Goal: Task Accomplishment & Management: Use online tool/utility

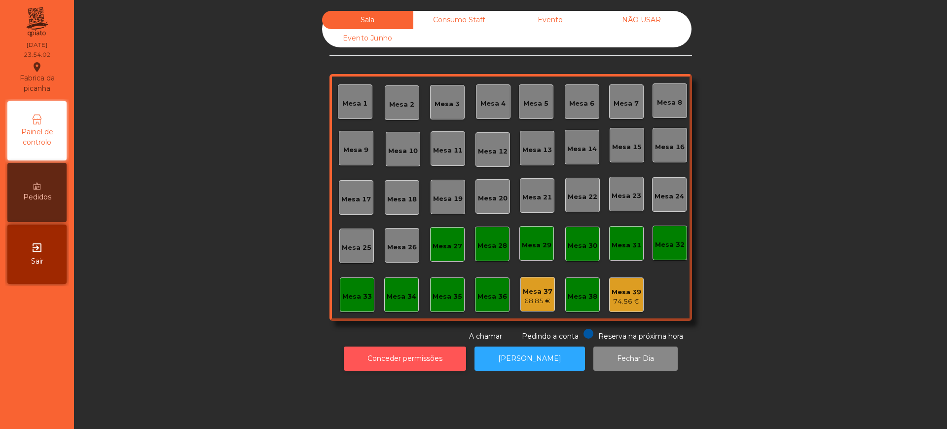
click at [400, 352] on button "Conceder permissões" at bounding box center [405, 358] width 122 height 24
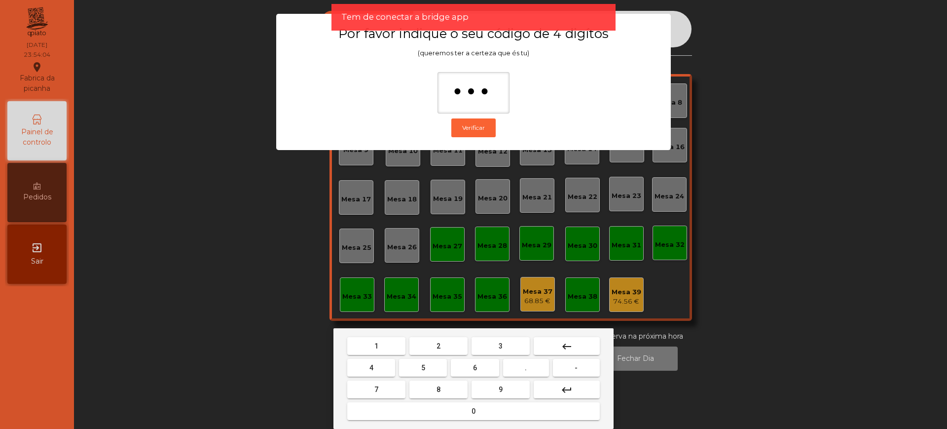
type input "****"
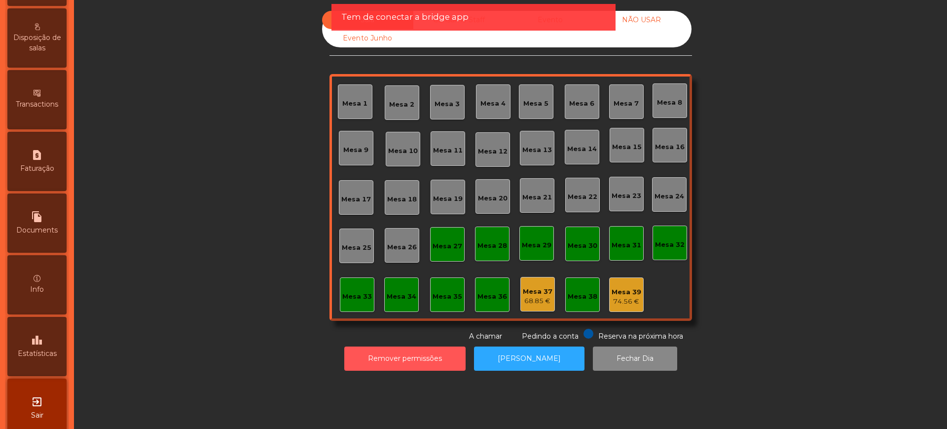
scroll to position [417, 0]
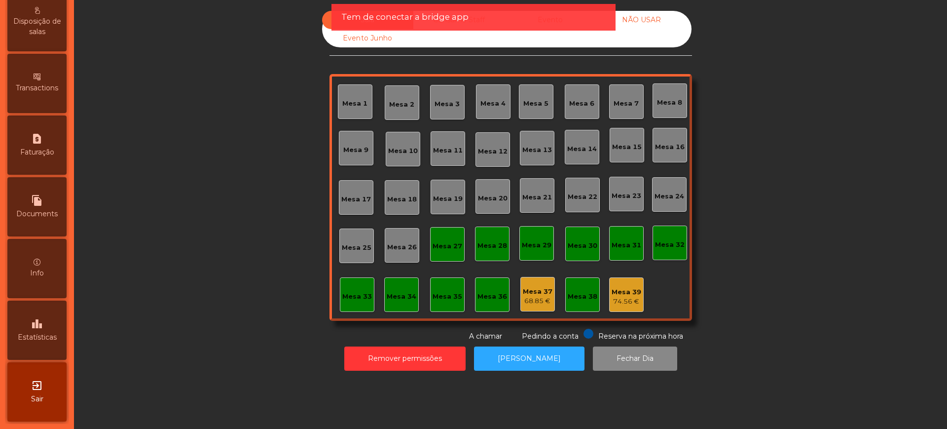
click at [45, 335] on span "Estatísticas" at bounding box center [37, 337] width 39 height 10
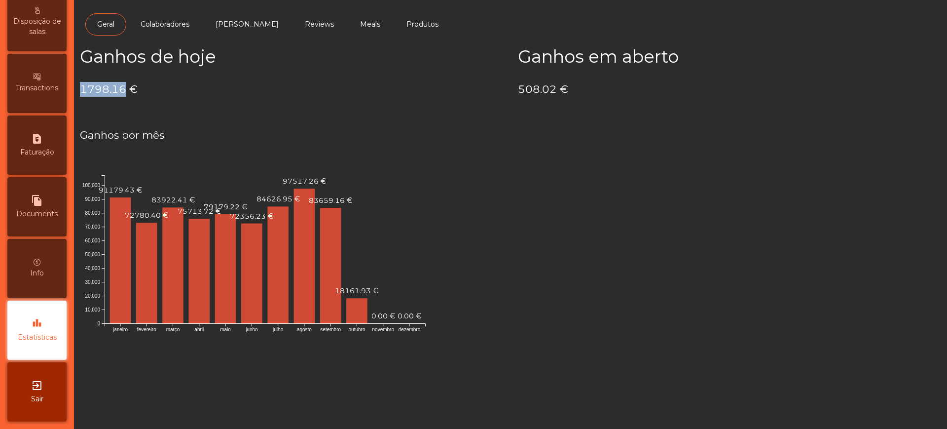
drag, startPoint x: 81, startPoint y: 92, endPoint x: 122, endPoint y: 93, distance: 41.4
click at [122, 93] on h4 "1798.16 €" at bounding box center [291, 89] width 423 height 15
copy h4 "1798.16"
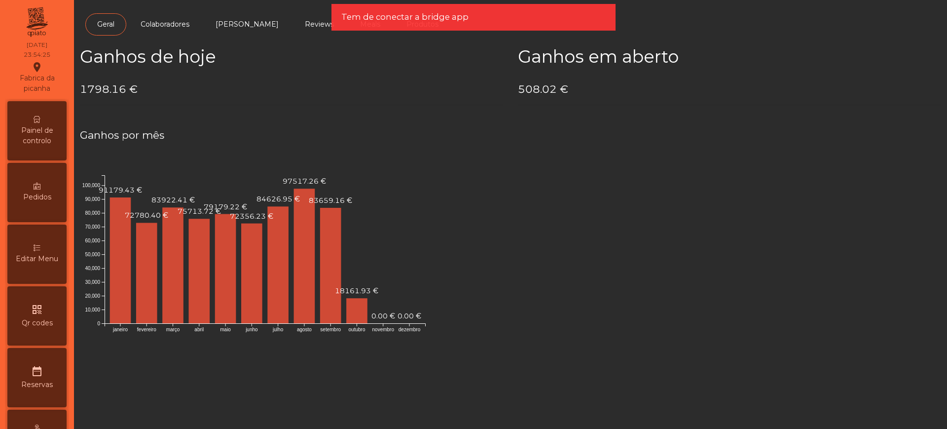
click at [42, 139] on span "Painel de controlo" at bounding box center [37, 135] width 54 height 21
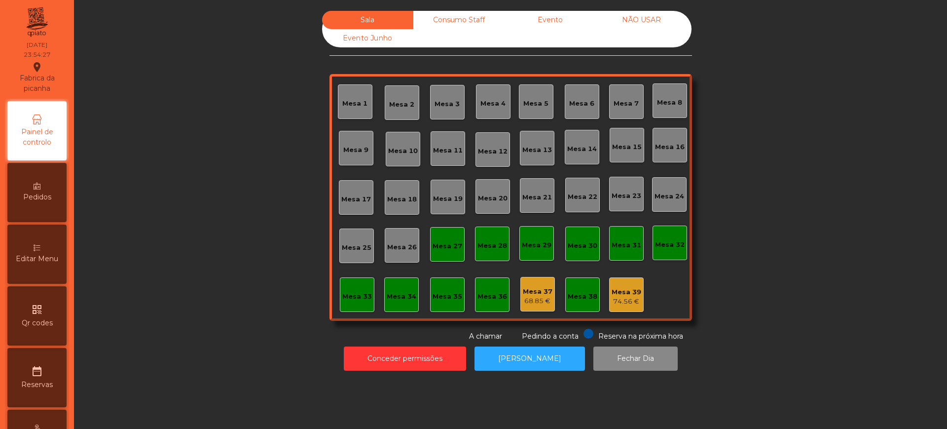
click at [550, 29] on div "Evento" at bounding box center [550, 20] width 91 height 18
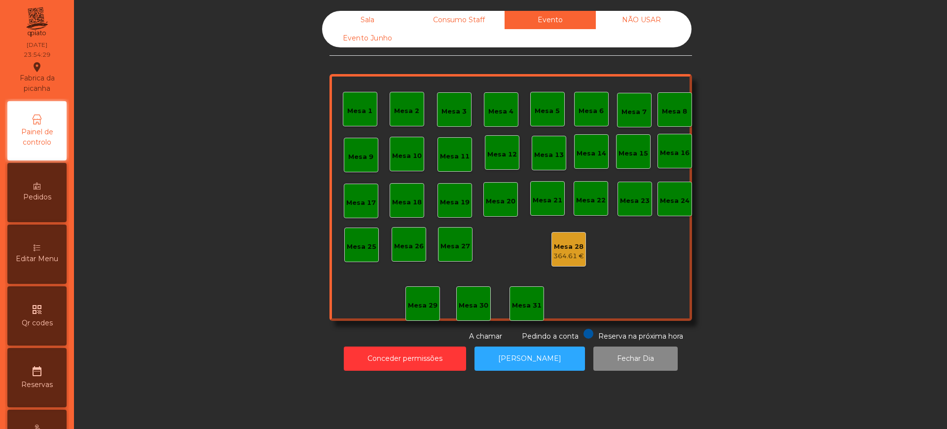
click at [564, 252] on div "364.61 €" at bounding box center [569, 256] width 31 height 10
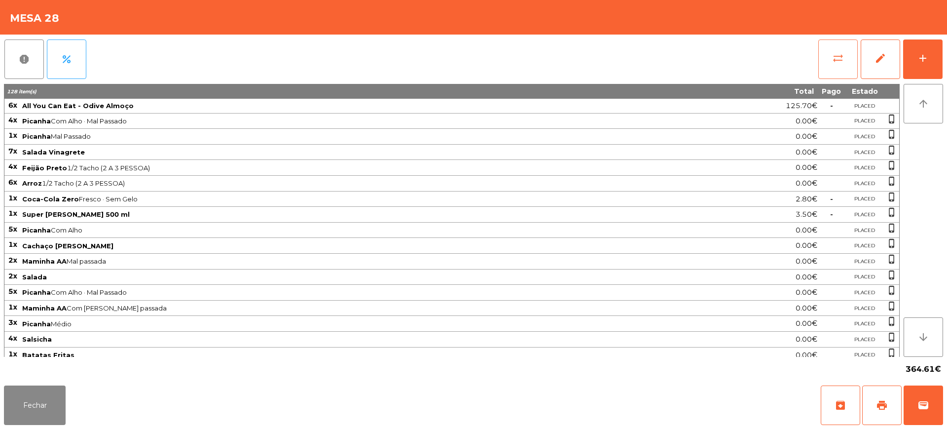
click at [831, 59] on button "sync_alt" at bounding box center [837, 58] width 39 height 39
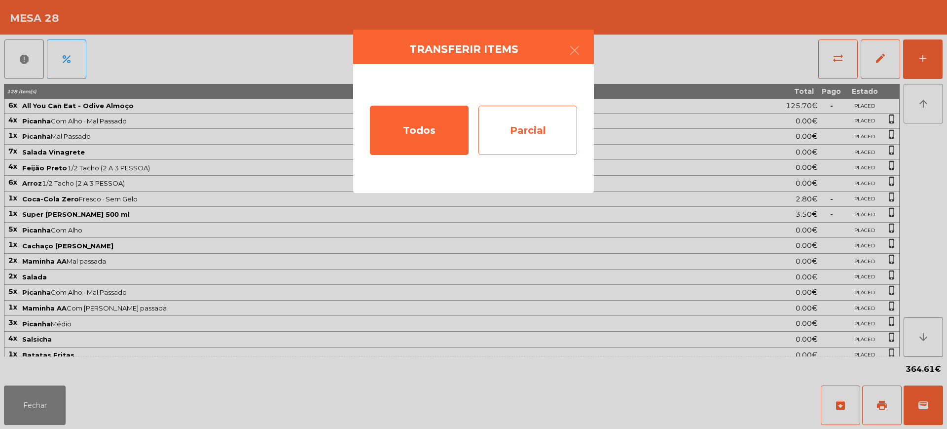
click at [543, 132] on div "Parcial" at bounding box center [528, 130] width 99 height 49
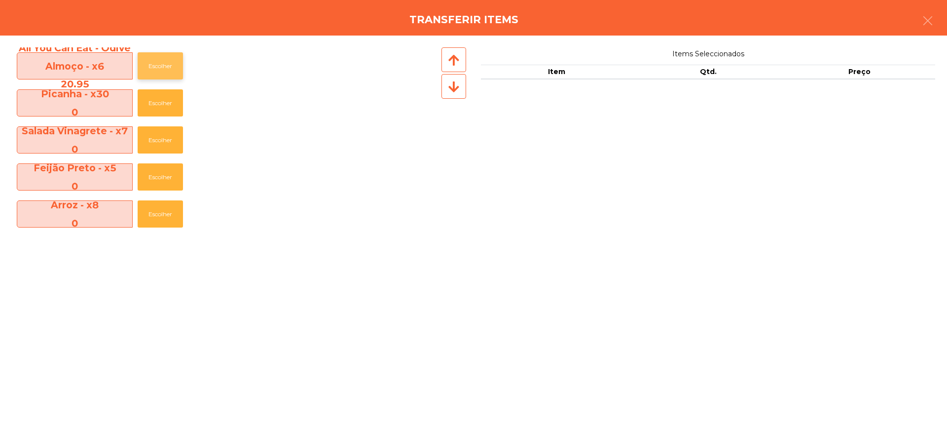
click at [165, 69] on button "Escolher" at bounding box center [160, 65] width 45 height 27
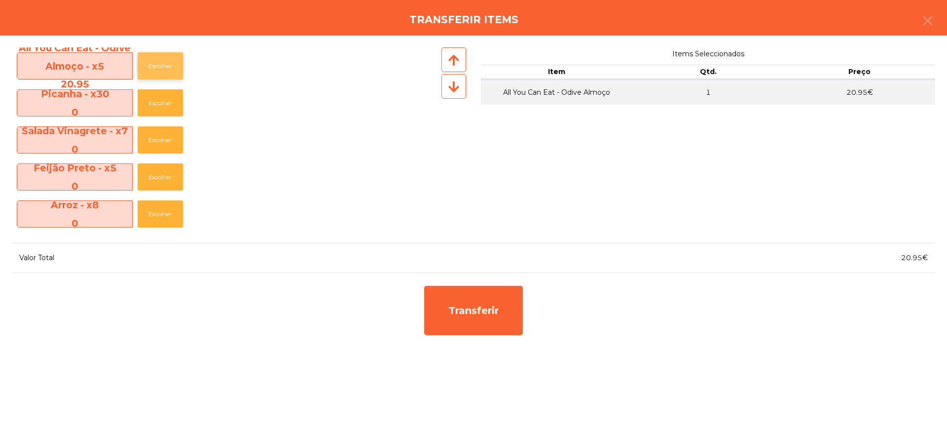
click at [165, 69] on button "Escolher" at bounding box center [160, 65] width 45 height 27
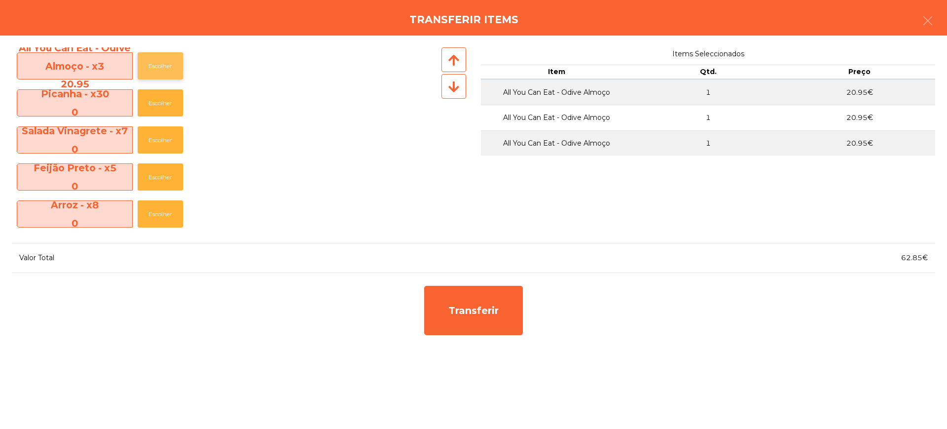
click at [165, 69] on button "Escolher" at bounding box center [160, 65] width 45 height 27
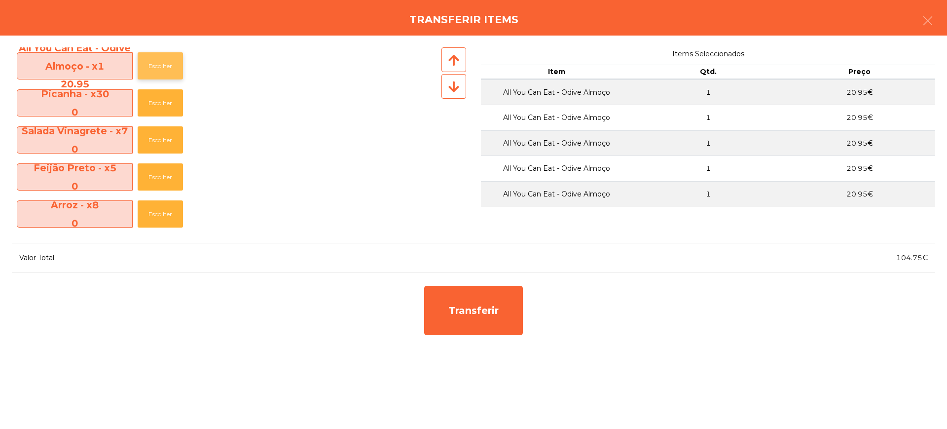
click at [165, 69] on button "Escolher" at bounding box center [160, 65] width 45 height 27
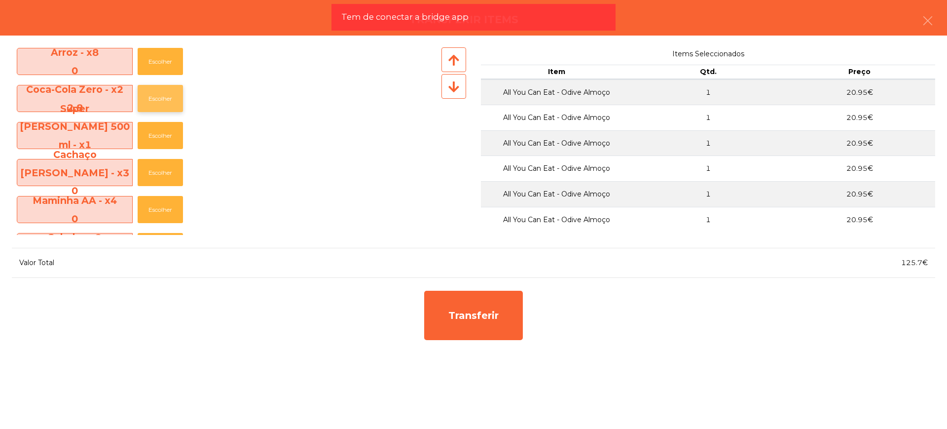
scroll to position [123, 0]
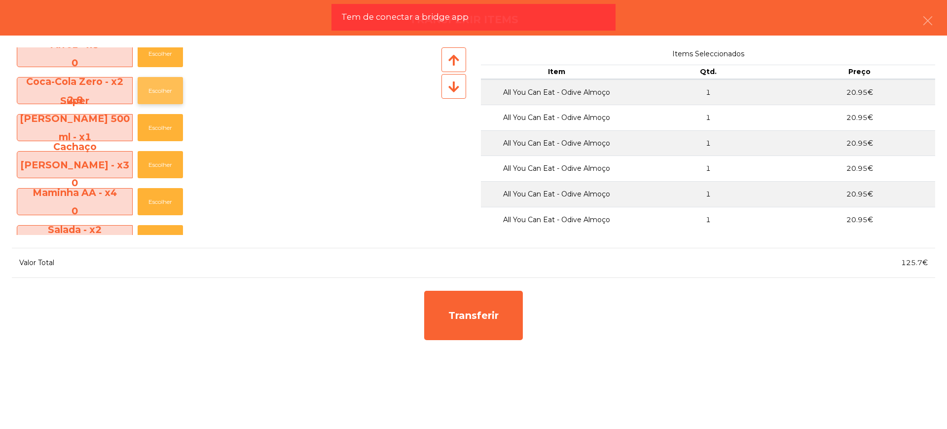
click at [159, 89] on button "Escolher" at bounding box center [160, 90] width 45 height 27
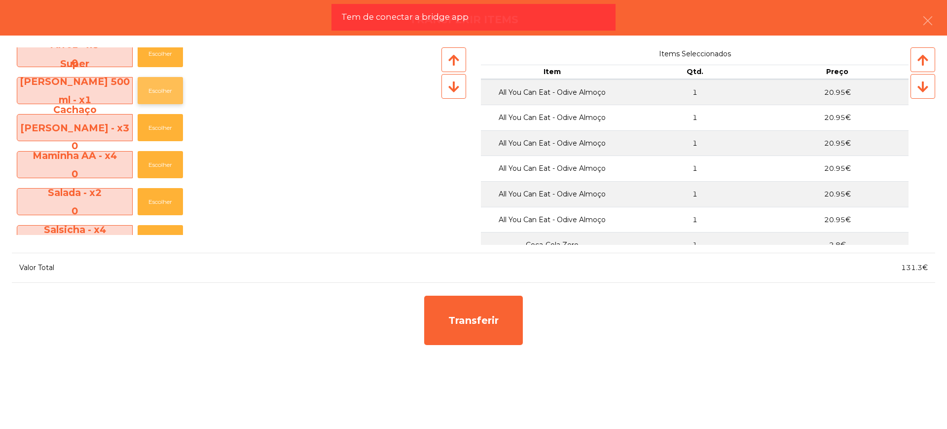
click at [164, 88] on button "Escolher" at bounding box center [160, 90] width 45 height 27
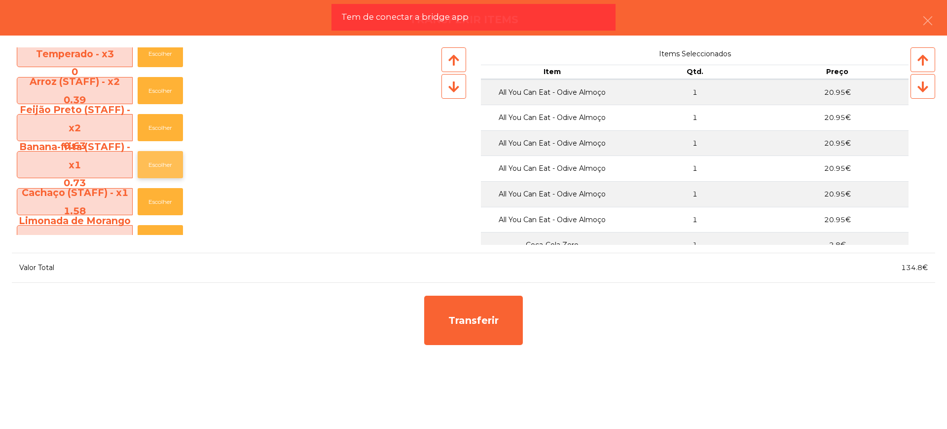
scroll to position [617, 0]
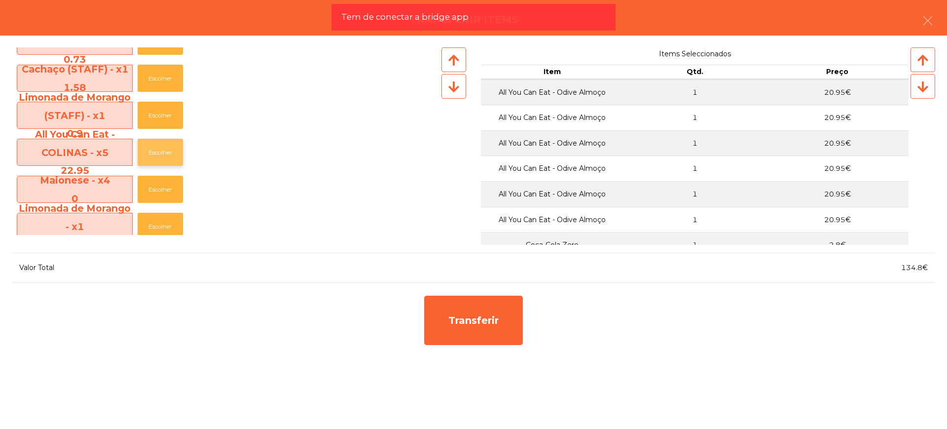
click at [163, 150] on button "Escolher" at bounding box center [160, 152] width 45 height 27
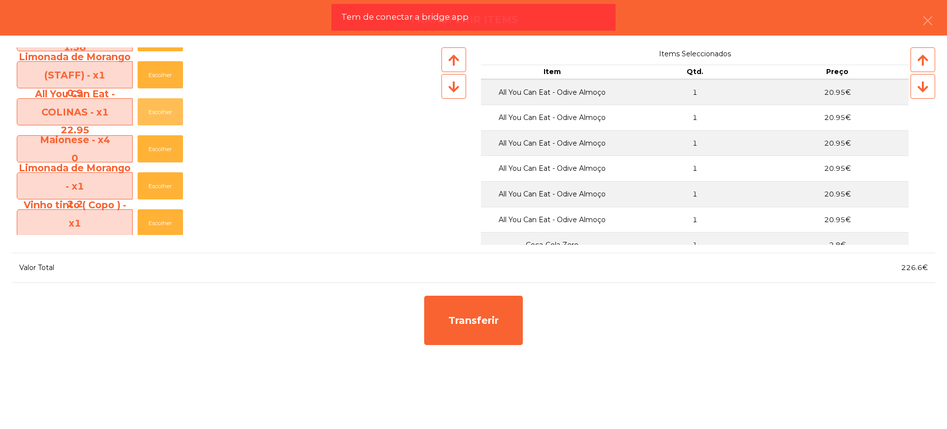
scroll to position [678, 0]
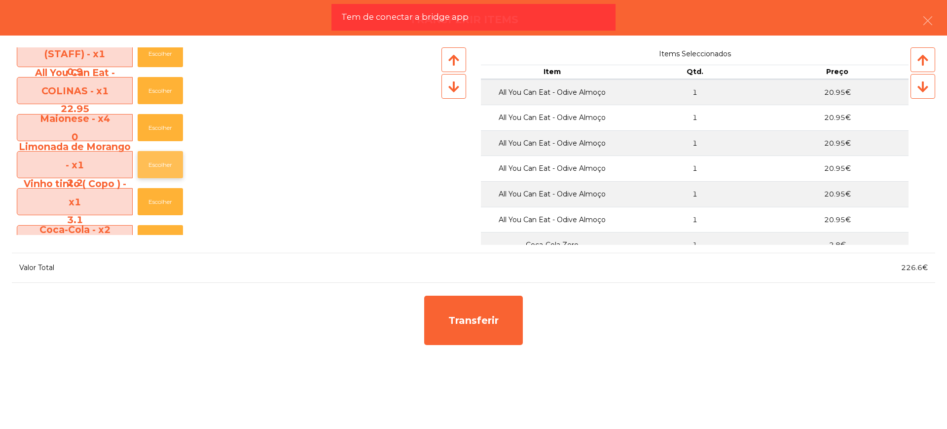
click at [156, 158] on button "Escolher" at bounding box center [160, 164] width 45 height 27
click at [157, 157] on button "Escolher" at bounding box center [160, 164] width 45 height 27
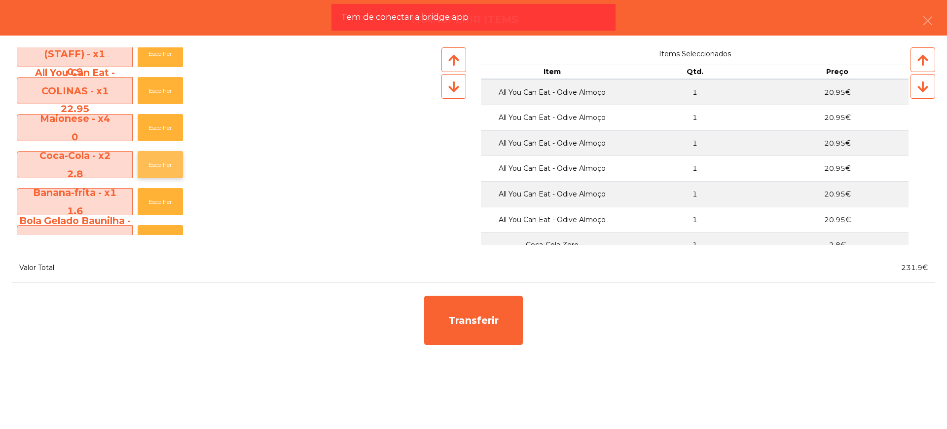
click at [158, 158] on button "Escolher" at bounding box center [160, 164] width 45 height 27
click at [161, 158] on button "Escolher" at bounding box center [160, 164] width 45 height 27
drag, startPoint x: 891, startPoint y: 269, endPoint x: 921, endPoint y: 268, distance: 29.1
click at [921, 268] on div "237.5€" at bounding box center [705, 267] width 462 height 13
copy span "237.5"
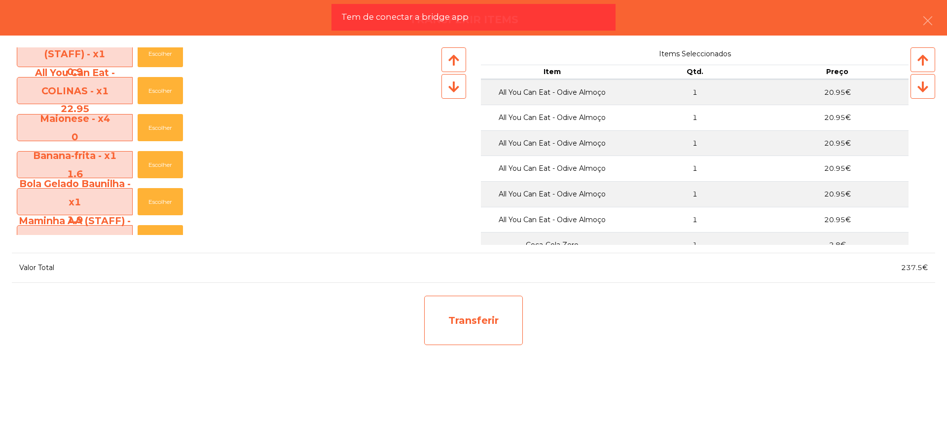
click at [495, 307] on div "Transferir" at bounding box center [473, 319] width 99 height 49
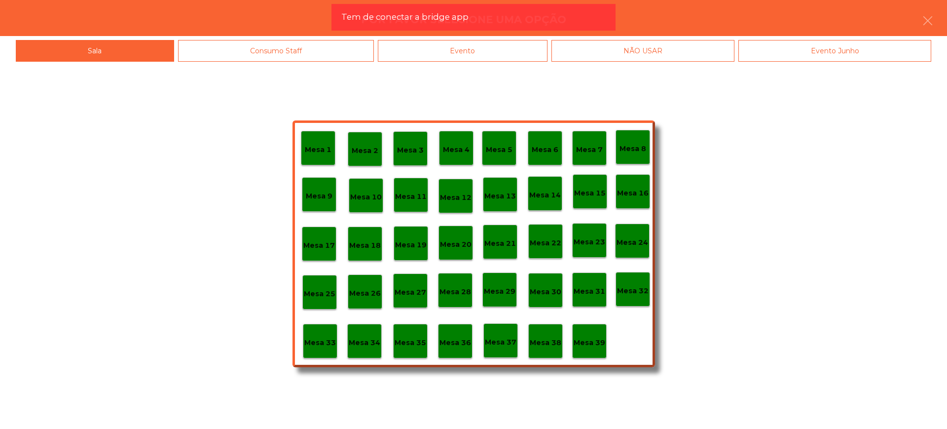
click at [494, 290] on p "Mesa 29" at bounding box center [500, 291] width 32 height 11
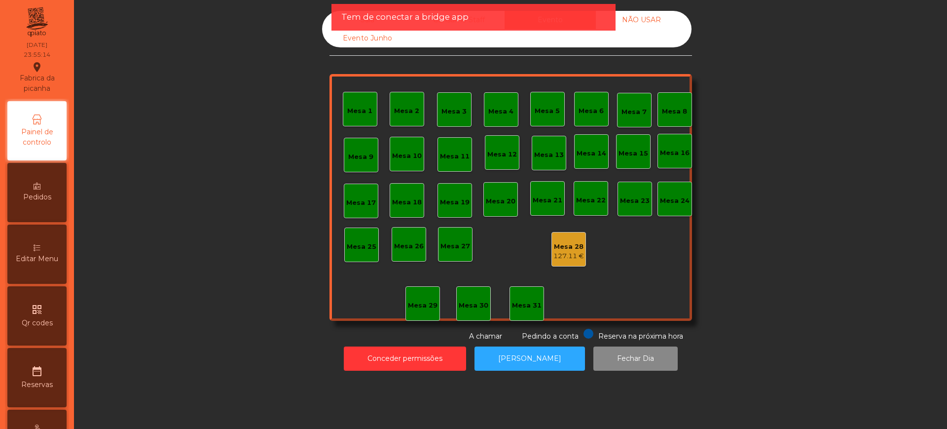
click at [561, 249] on div "Mesa 28" at bounding box center [569, 247] width 31 height 10
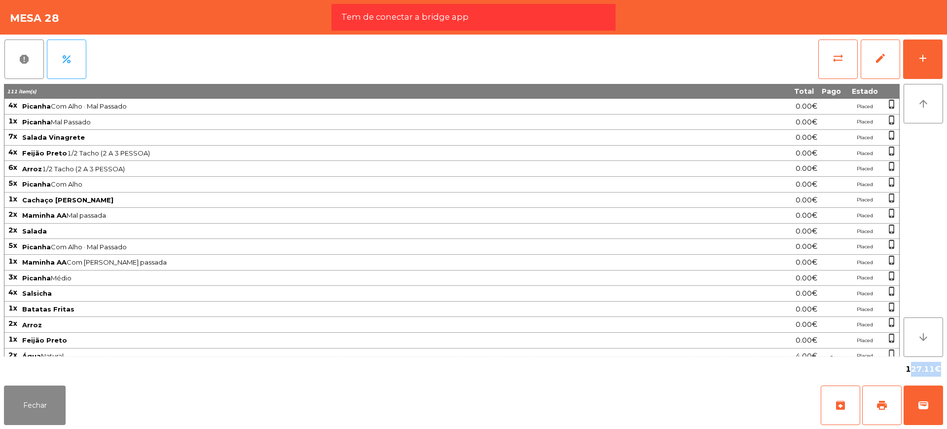
drag, startPoint x: 905, startPoint y: 368, endPoint x: 933, endPoint y: 371, distance: 28.3
click at [933, 371] on div "127.11€" at bounding box center [922, 369] width 41 height 17
copy span "127.11"
click at [44, 409] on button "Fechar" at bounding box center [35, 404] width 62 height 39
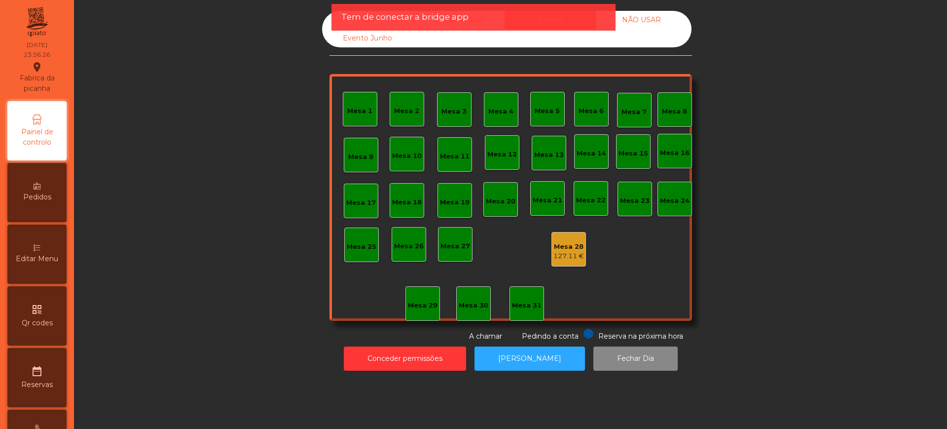
click at [567, 254] on div "127.11 €" at bounding box center [569, 256] width 31 height 10
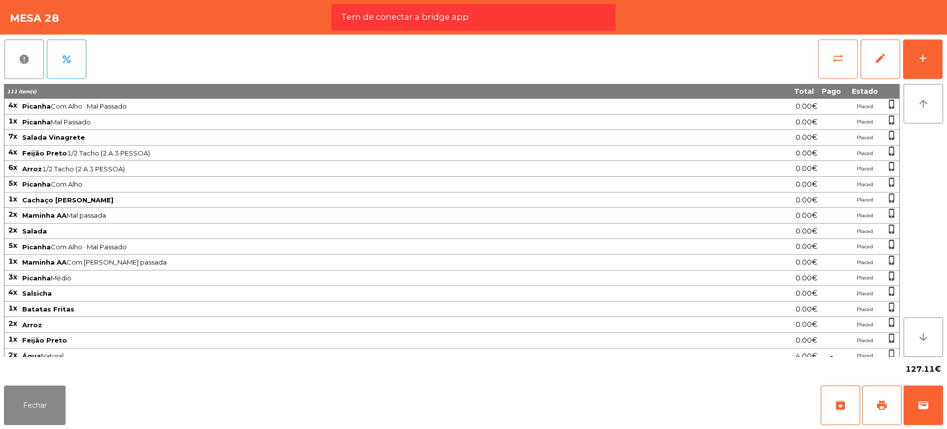
click at [837, 58] on span "sync_alt" at bounding box center [838, 58] width 12 height 12
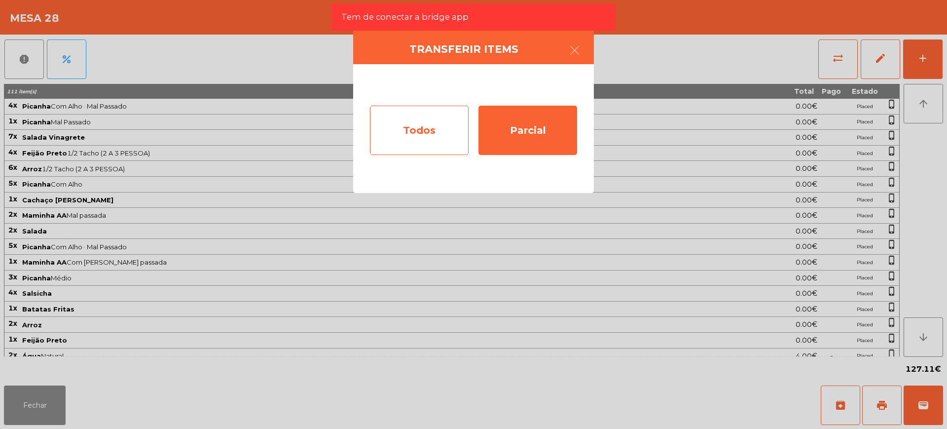
click at [430, 127] on div "Todos" at bounding box center [419, 130] width 99 height 49
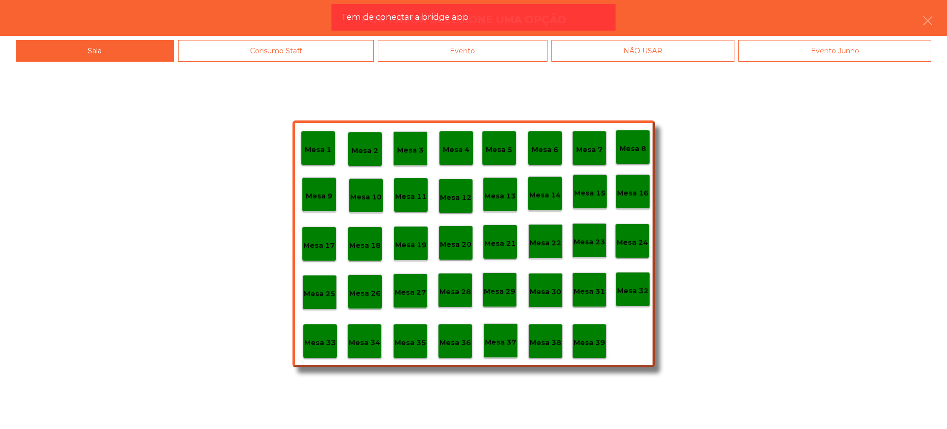
click at [855, 50] on div "Evento Junho" at bounding box center [834, 51] width 193 height 22
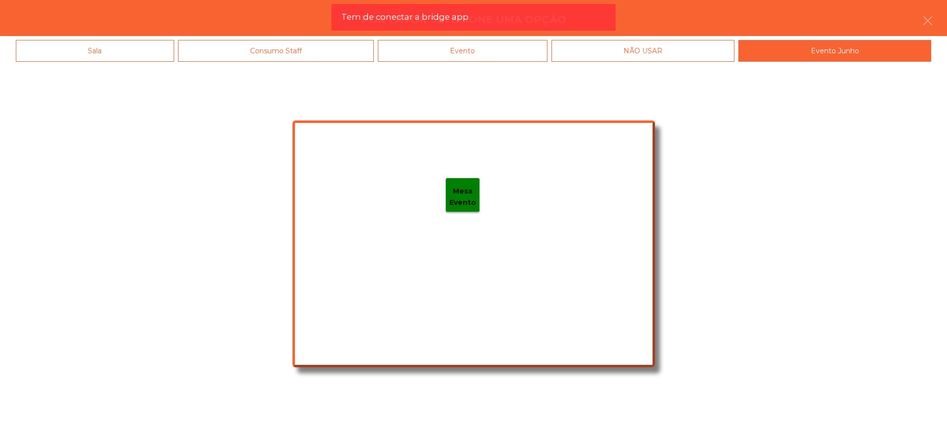
click at [497, 55] on div "Evento" at bounding box center [463, 51] width 170 height 22
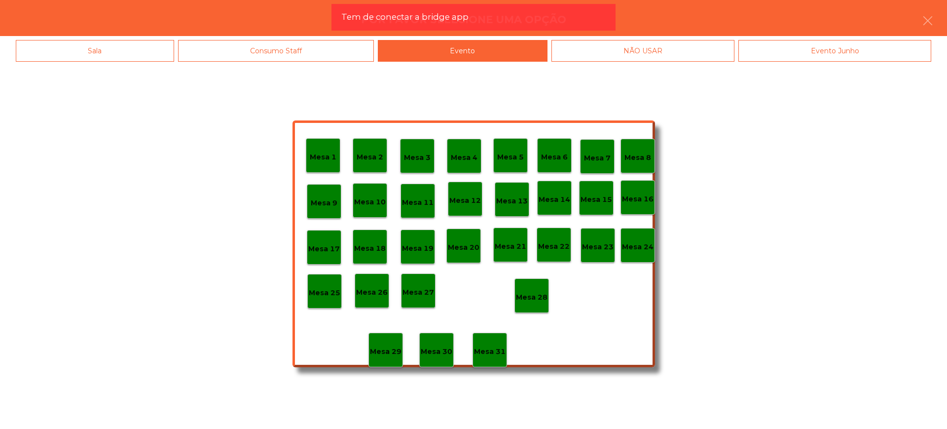
click at [530, 298] on p "Mesa 28" at bounding box center [532, 297] width 32 height 11
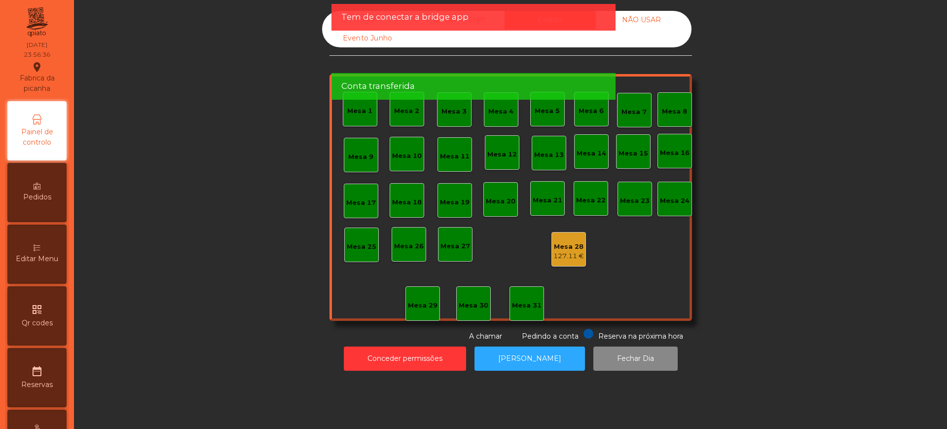
click at [633, 44] on div "Sala Consumo Staff Evento NÃO USAR Evento Junho" at bounding box center [506, 29] width 369 height 37
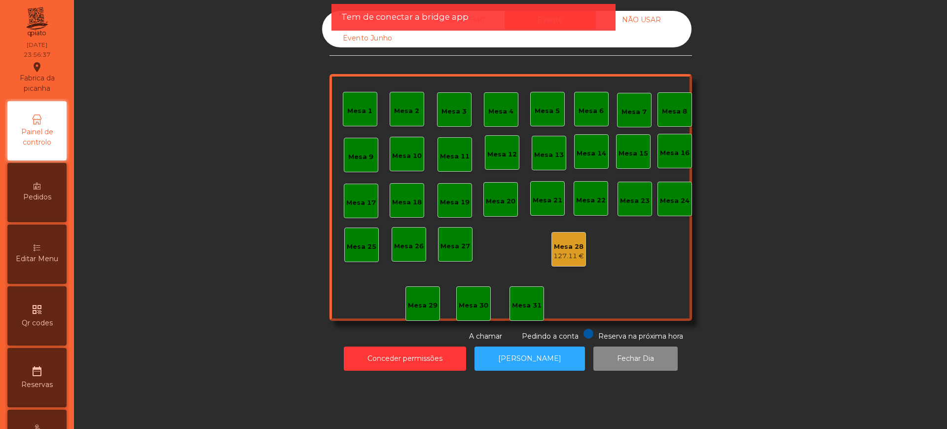
click at [595, 222] on div "Mesa 1 Mesa 2 Mesa 3 Mesa 4 Mesa 5 Mesa 6 Mesa 7 Mesa 8 Mesa 9 Mesa 10 Mesa 11 …" at bounding box center [511, 197] width 363 height 247
click at [330, 24] on div "Sala" at bounding box center [367, 20] width 91 height 18
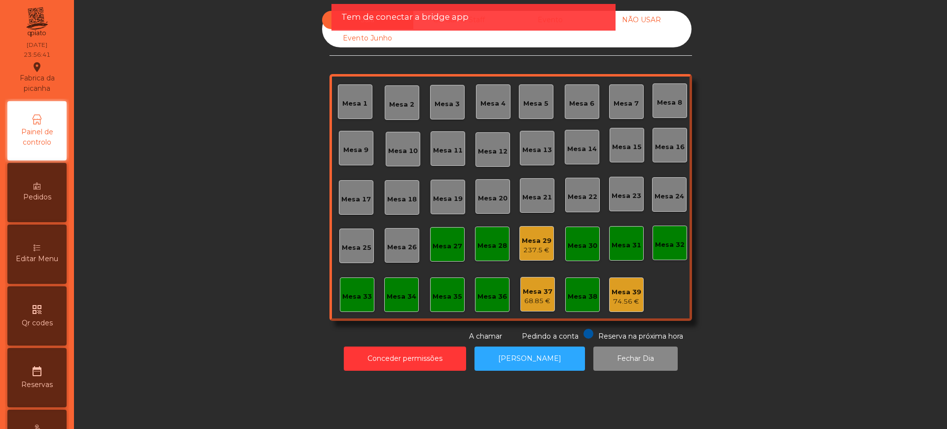
click at [531, 251] on div "237.5 €" at bounding box center [537, 250] width 30 height 10
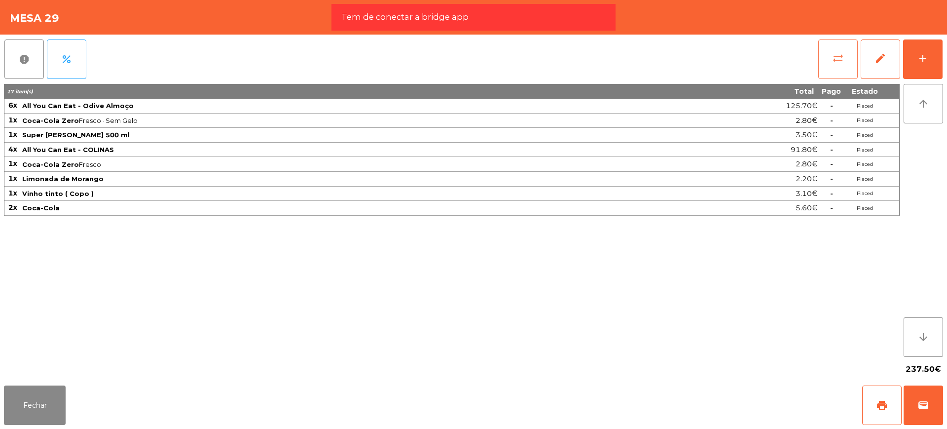
click at [850, 62] on button "sync_alt" at bounding box center [837, 58] width 39 height 39
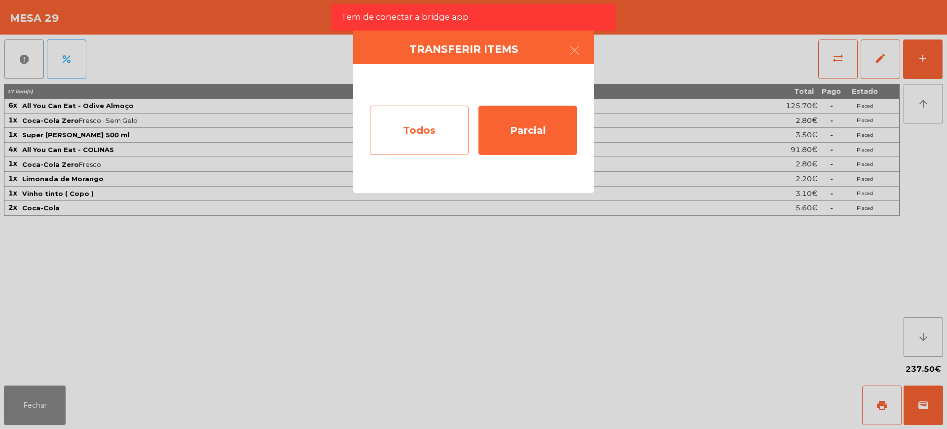
click at [442, 138] on div "Todos" at bounding box center [419, 130] width 99 height 49
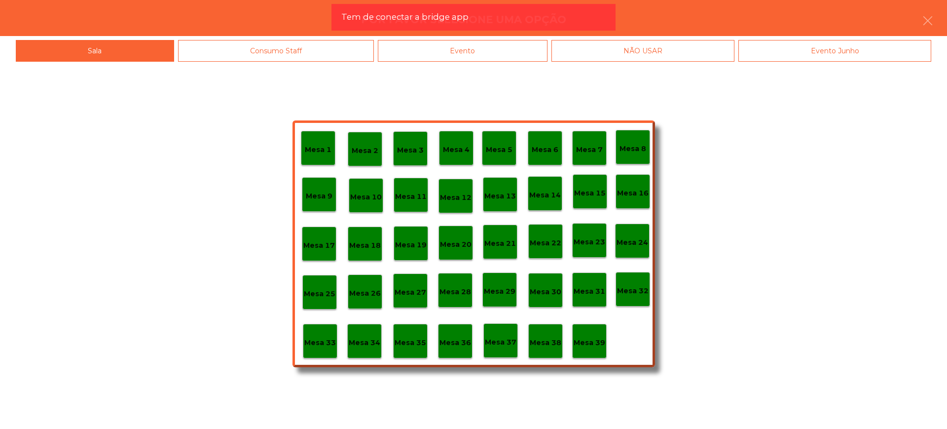
click at [482, 49] on div "Evento" at bounding box center [463, 51] width 170 height 22
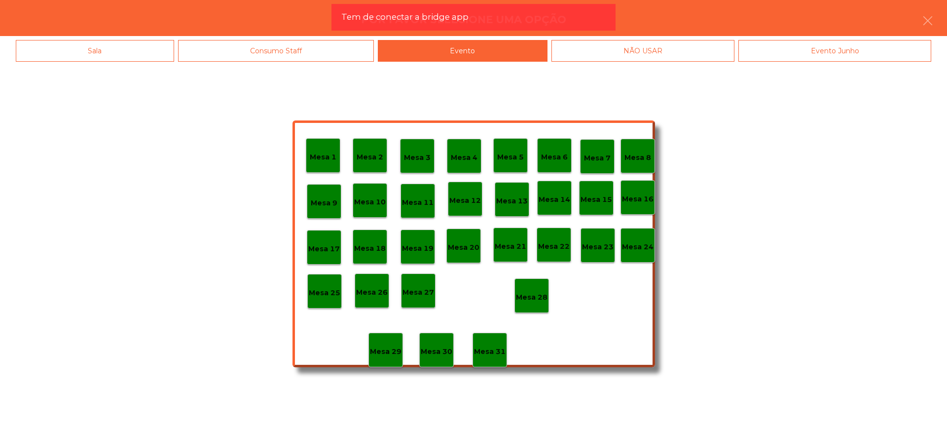
click at [531, 296] on p "Mesa 28" at bounding box center [532, 297] width 32 height 11
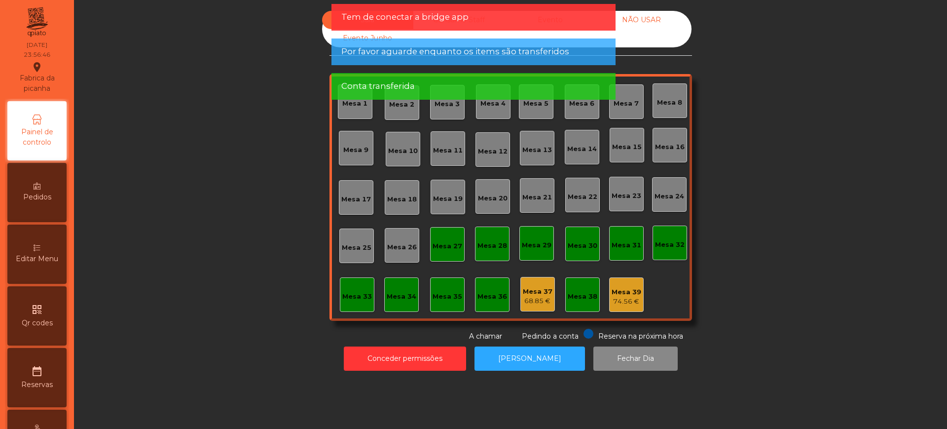
click at [763, 157] on div "Sala Consumo Staff Evento NÃO USAR Evento Junho Mesa 1 Mesa 2 Mesa 3 Mesa 4 Mes…" at bounding box center [510, 176] width 847 height 331
click at [594, 27] on div "Tem de conectar a bridge app" at bounding box center [474, 17] width 284 height 27
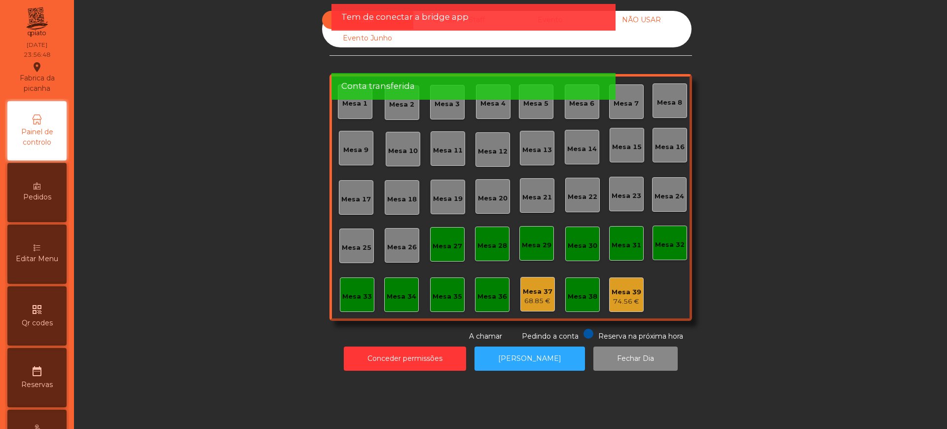
click at [631, 39] on div "Sala Consumo Staff Evento NÃO USAR Evento Junho" at bounding box center [506, 29] width 369 height 37
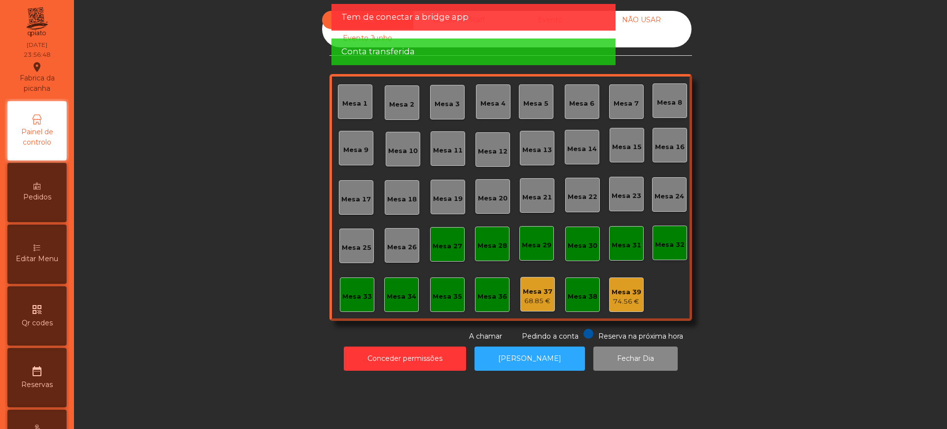
click at [571, 27] on div "Tem de conectar a bridge app" at bounding box center [474, 17] width 284 height 27
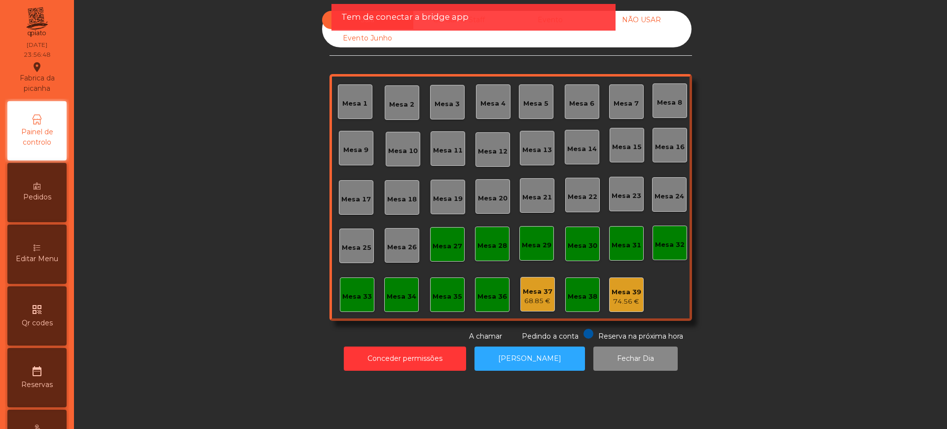
click at [570, 26] on div "Tem de conectar a bridge app" at bounding box center [474, 17] width 284 height 27
click at [576, 18] on div "Tem de conectar a bridge app" at bounding box center [473, 17] width 264 height 12
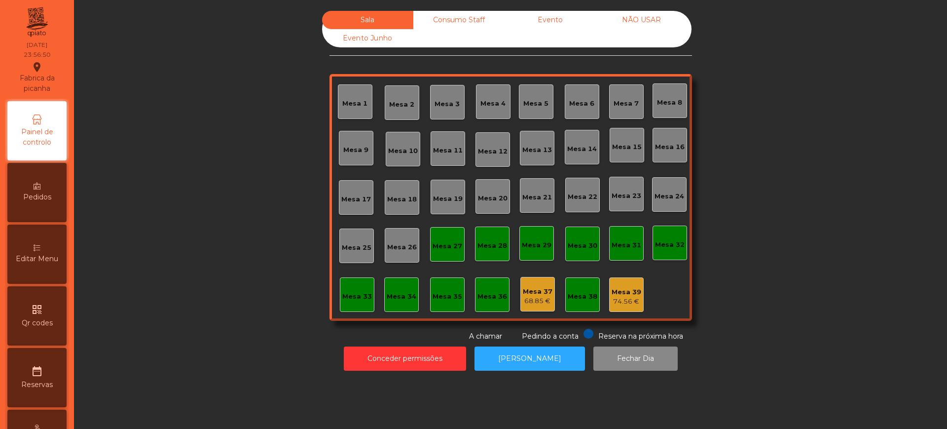
click at [536, 20] on div "Evento" at bounding box center [550, 20] width 91 height 18
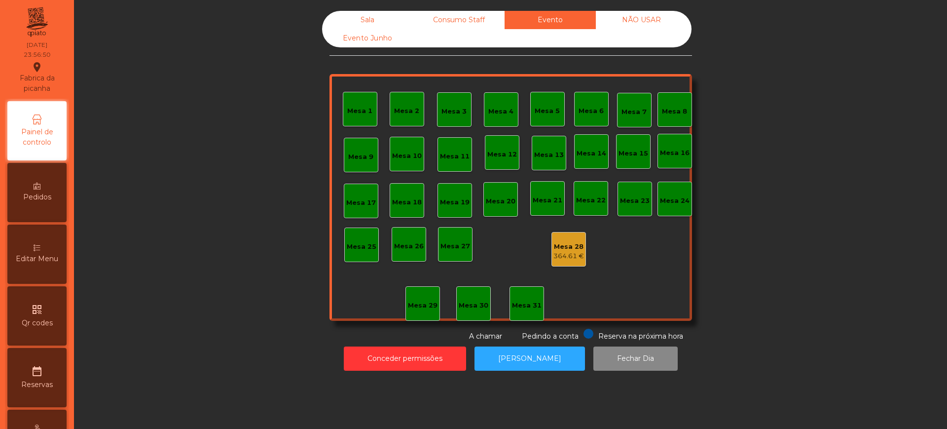
click at [616, 234] on div "Mesa 1 Mesa 2 Mesa 3 Mesa 4 Mesa 5 Mesa 6 Mesa 7 Mesa 8 Mesa 9 Mesa 10 Mesa 11 …" at bounding box center [511, 197] width 363 height 247
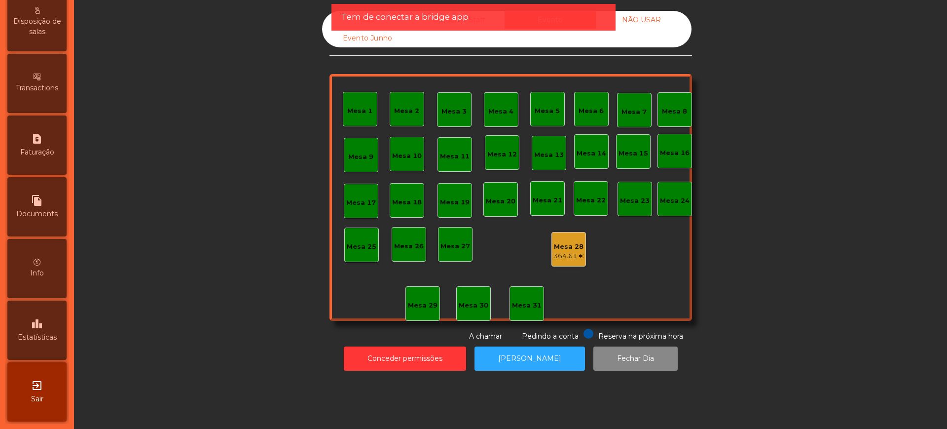
click at [40, 390] on icon "exit_to_app" at bounding box center [37, 385] width 12 height 12
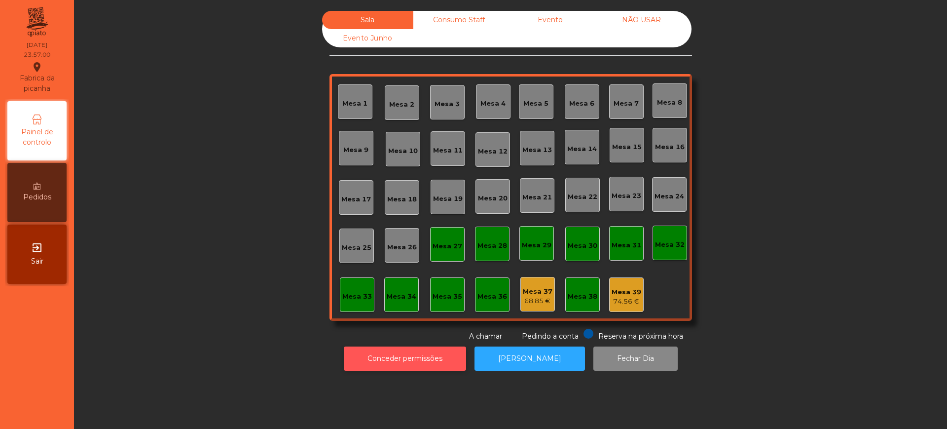
click at [388, 361] on button "Conceder permissões" at bounding box center [405, 358] width 122 height 24
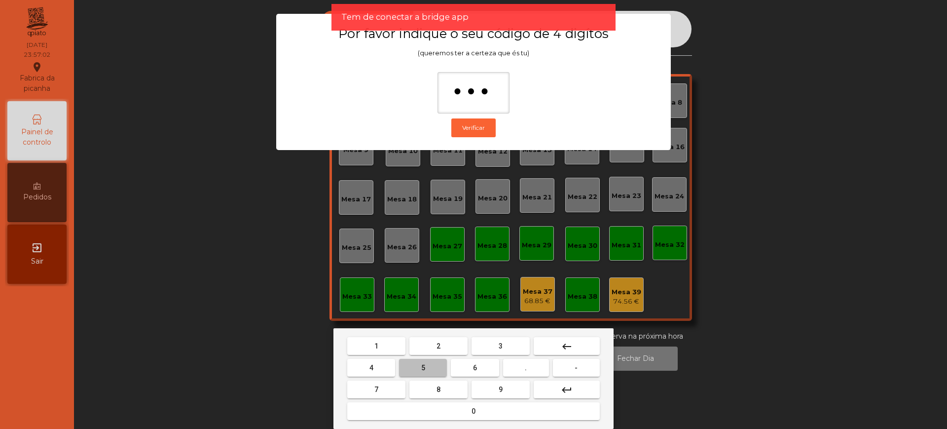
type input "****"
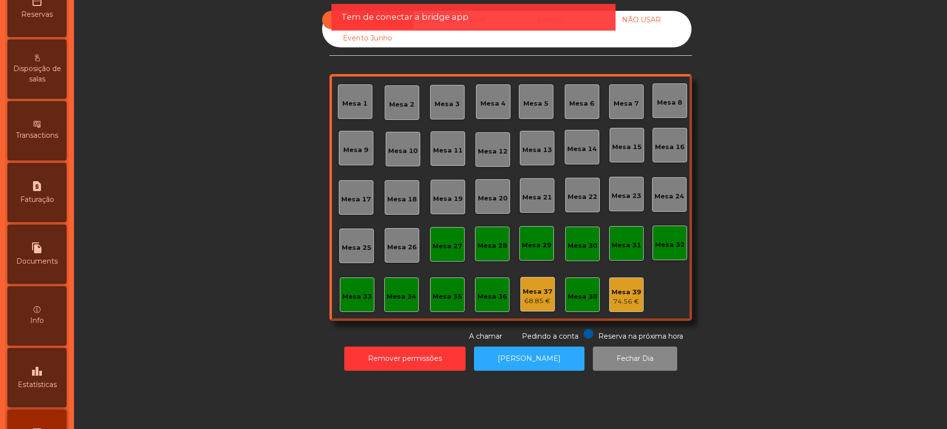
click at [50, 371] on div "leaderboard Estatísticas" at bounding box center [36, 377] width 59 height 59
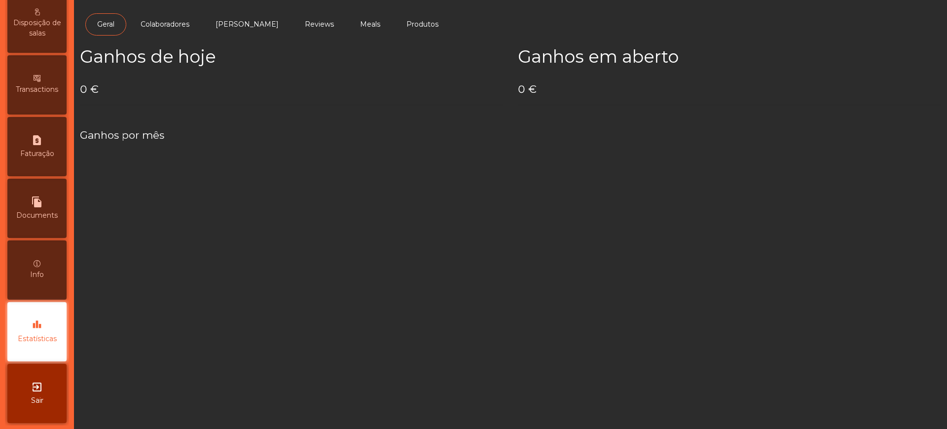
scroll to position [417, 0]
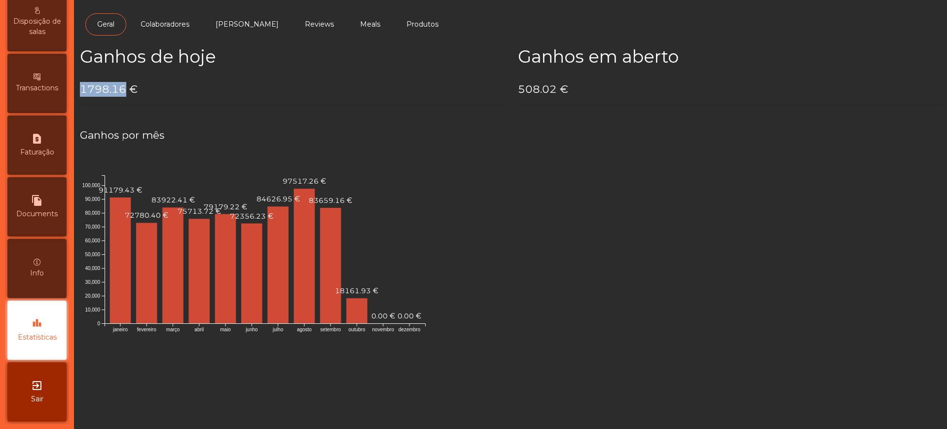
drag, startPoint x: 82, startPoint y: 91, endPoint x: 123, endPoint y: 89, distance: 41.5
click at [123, 89] on h4 "1798.16 €" at bounding box center [291, 89] width 423 height 15
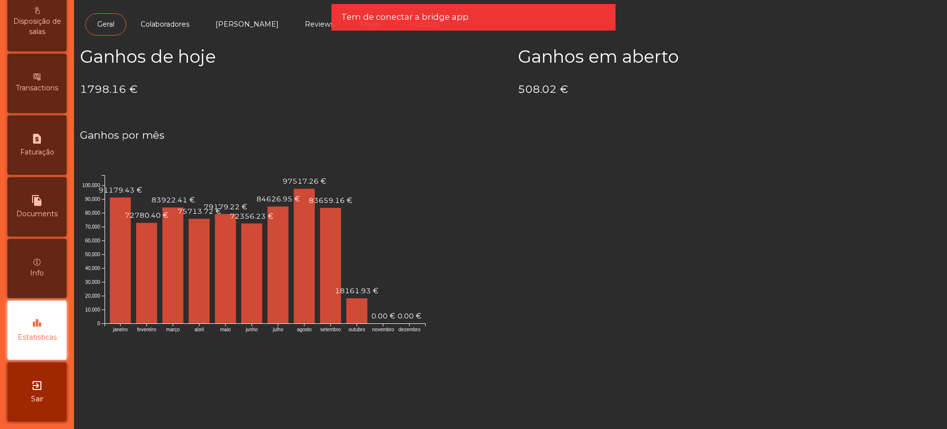
click at [216, 93] on h4 "1798.16 €" at bounding box center [291, 89] width 423 height 15
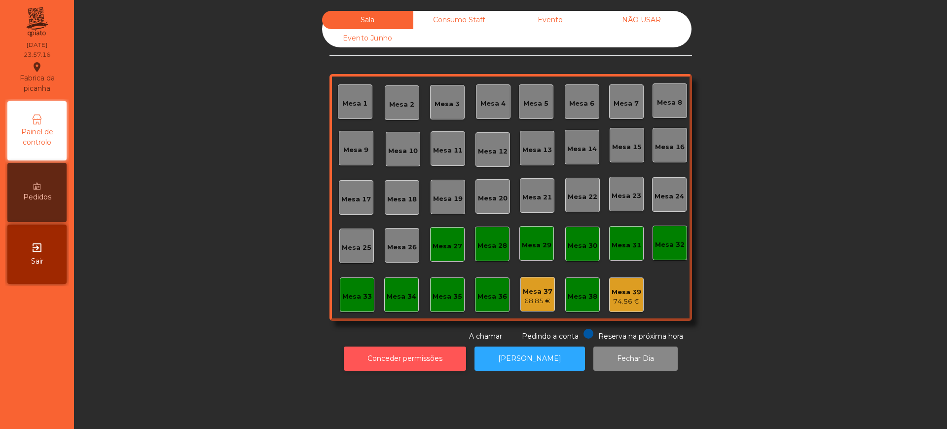
click at [369, 358] on button "Conceder permissões" at bounding box center [405, 358] width 122 height 24
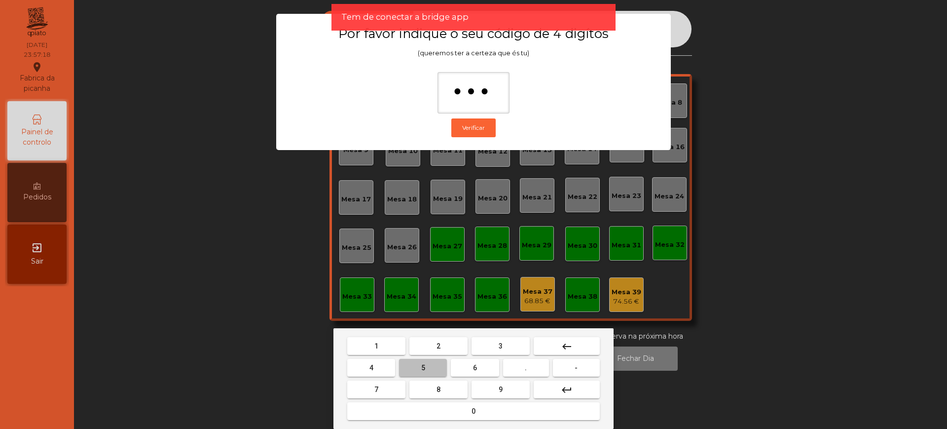
type input "****"
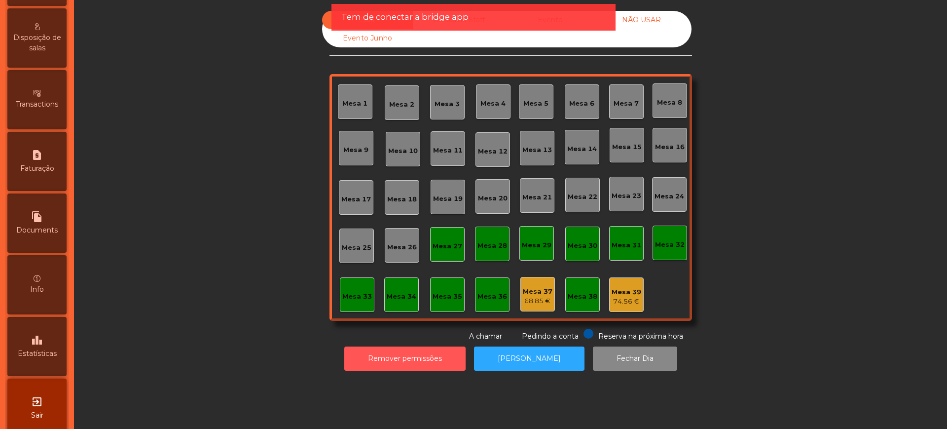
scroll to position [417, 0]
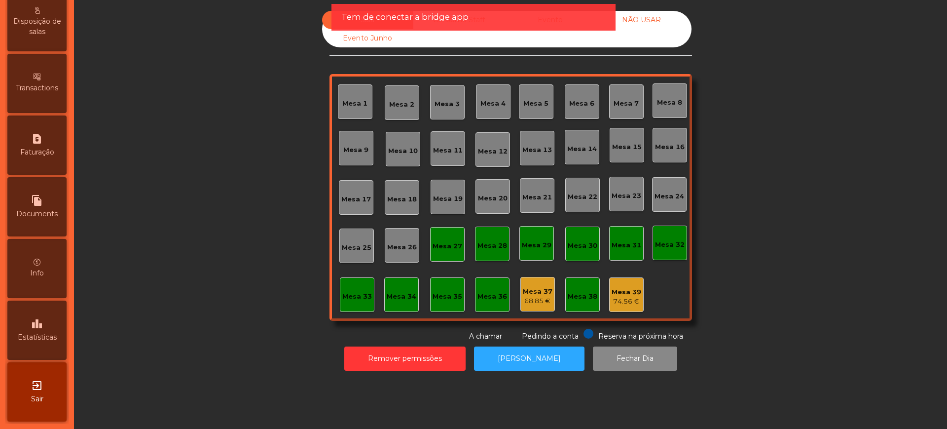
click at [43, 327] on icon "leaderboard" at bounding box center [37, 324] width 12 height 12
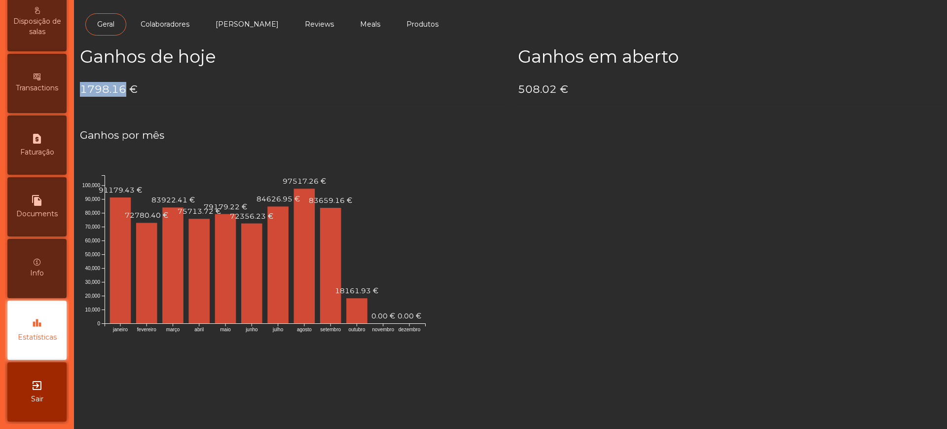
drag, startPoint x: 82, startPoint y: 87, endPoint x: 125, endPoint y: 91, distance: 42.6
click at [125, 91] on h4 "1798.16 €" at bounding box center [291, 89] width 423 height 15
copy h4 "1798.16"
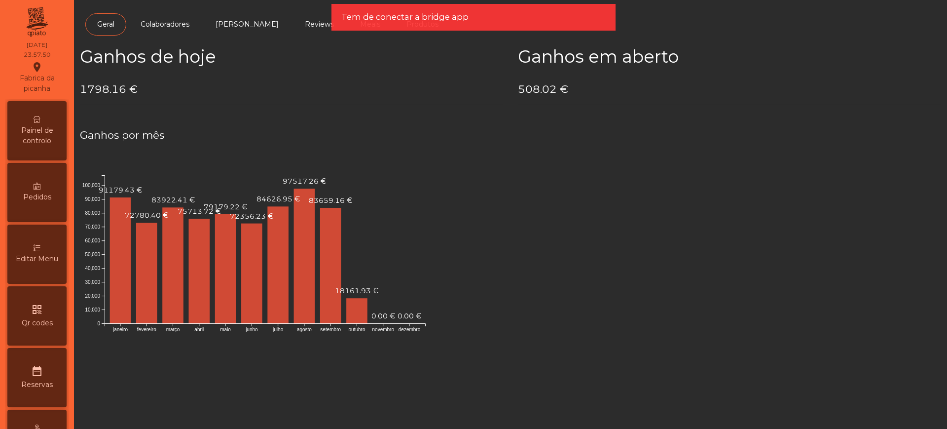
click at [32, 137] on span "Painel de controlo" at bounding box center [37, 135] width 54 height 21
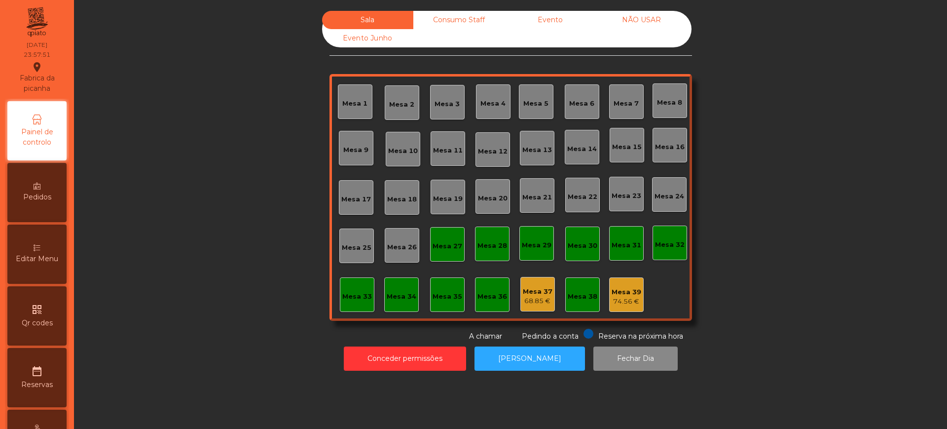
drag, startPoint x: 539, startPoint y: 23, endPoint x: 546, endPoint y: 46, distance: 24.2
click at [539, 23] on div "Evento" at bounding box center [550, 20] width 91 height 18
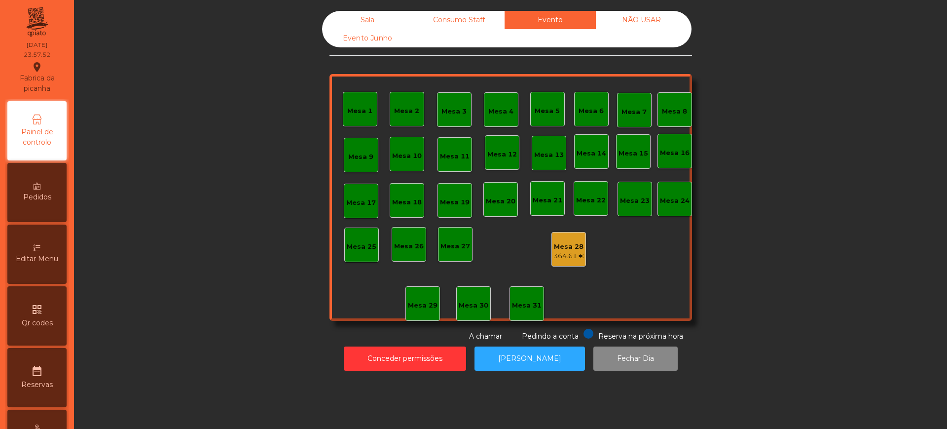
click at [570, 255] on div "364.61 €" at bounding box center [569, 256] width 31 height 10
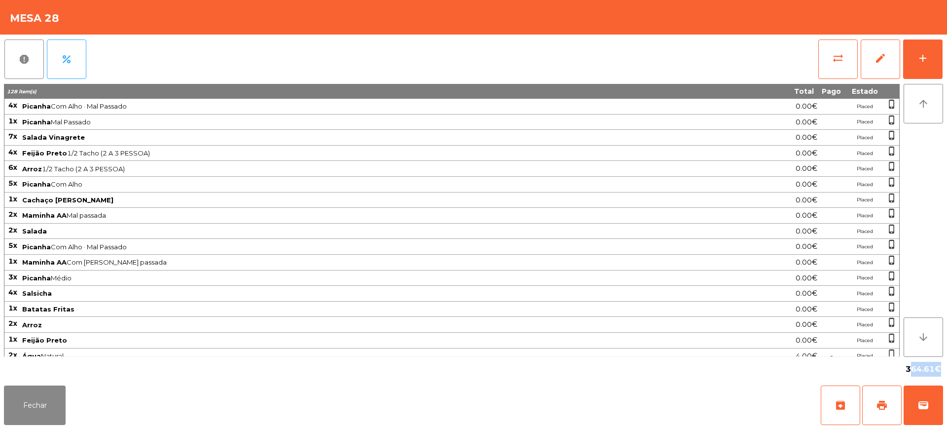
drag, startPoint x: 903, startPoint y: 369, endPoint x: 934, endPoint y: 369, distance: 31.6
click at [934, 369] on div "364.61€" at bounding box center [922, 369] width 41 height 17
copy span "364.61"
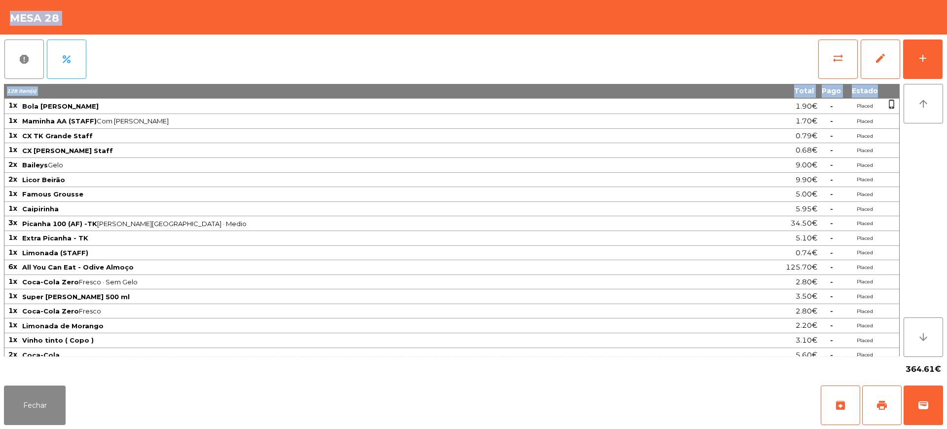
scroll to position [592, 0]
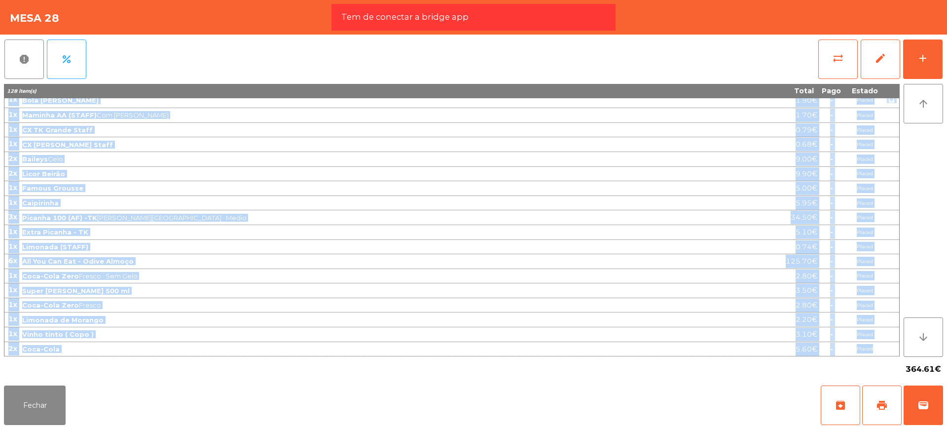
drag, startPoint x: 10, startPoint y: 104, endPoint x: 875, endPoint y: 350, distance: 899.3
copy tbody "4x Picanha Com Alho · Mal Passado 0.00€ Placed phone_iphone 1x Picanha Mal Pass…"
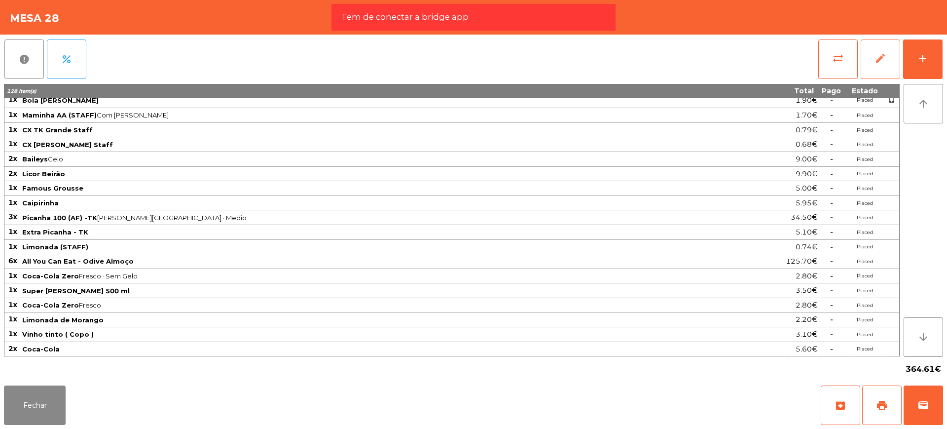
click at [892, 62] on button "edit" at bounding box center [880, 58] width 39 height 39
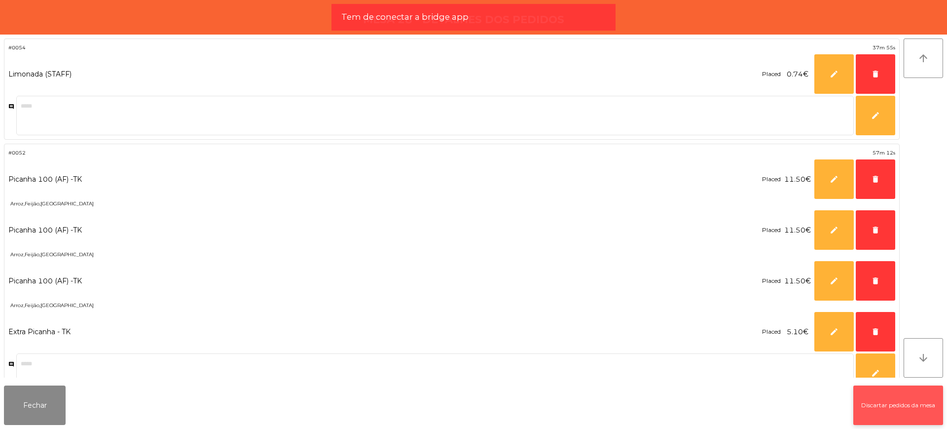
click at [869, 400] on button "Discartar pedidos da mesa" at bounding box center [898, 404] width 90 height 39
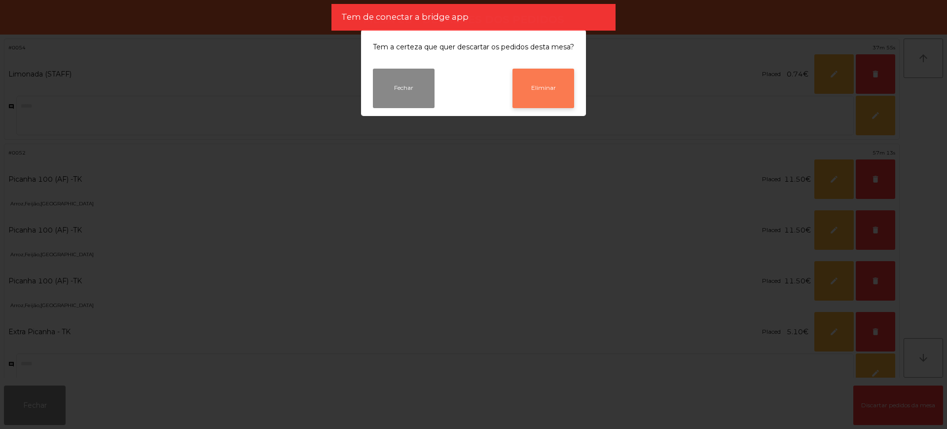
click at [554, 86] on button "Eliminar" at bounding box center [544, 88] width 62 height 39
